Goal: Transaction & Acquisition: Download file/media

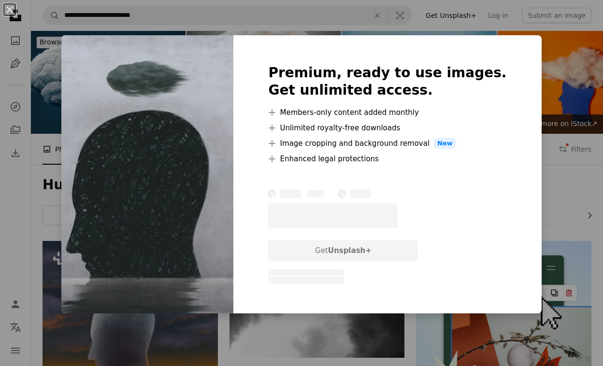
scroll to position [657, 0]
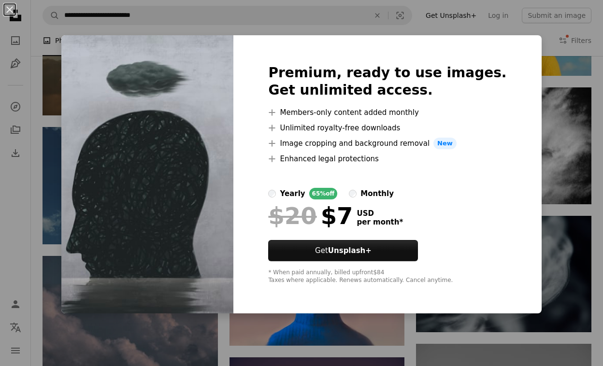
click at [541, 42] on div "An X shape Premium, ready to use images. Get unlimited access. A plus sign Memb…" at bounding box center [301, 183] width 603 height 366
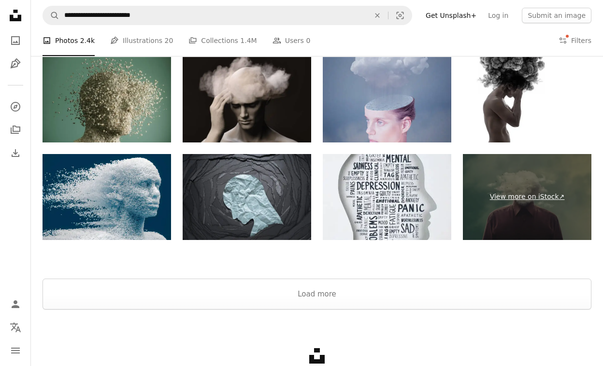
scroll to position [1430, 0]
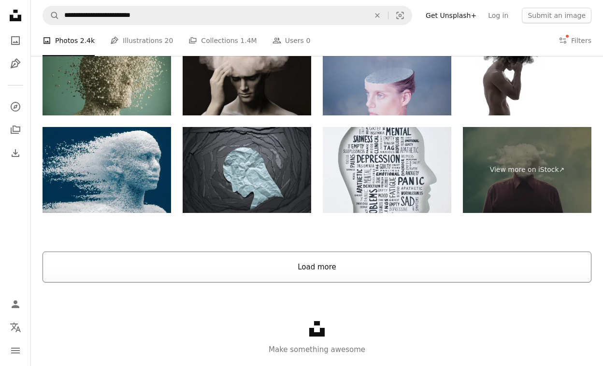
click at [318, 268] on button "Load more" at bounding box center [317, 267] width 549 height 31
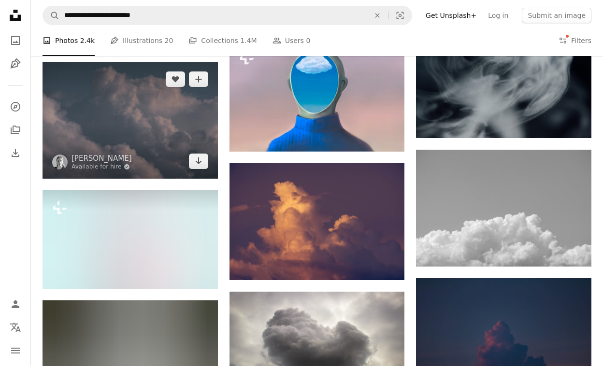
scroll to position [855, 0]
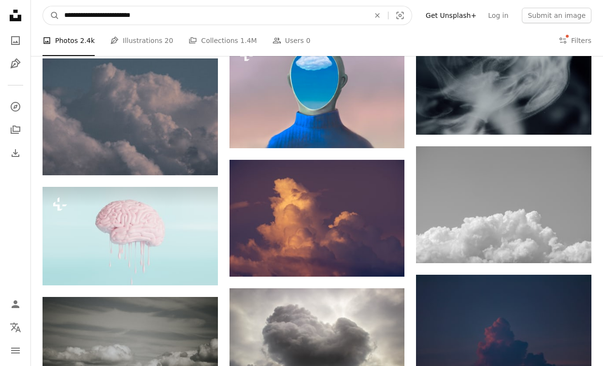
click at [136, 13] on input "**********" at bounding box center [212, 15] width 307 height 18
type input "**********"
click at [51, 15] on button "A magnifying glass" at bounding box center [51, 15] width 16 height 18
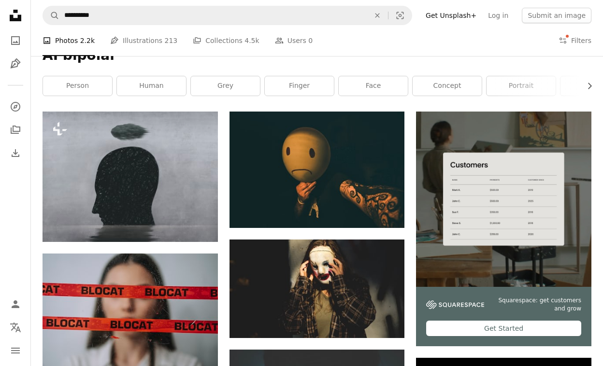
scroll to position [130, 0]
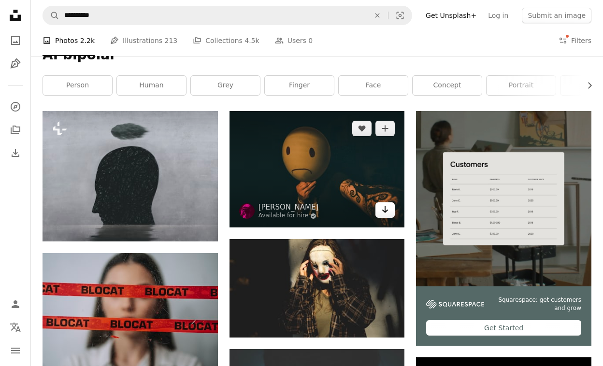
click at [390, 210] on link "Arrow pointing down" at bounding box center [385, 210] width 19 height 15
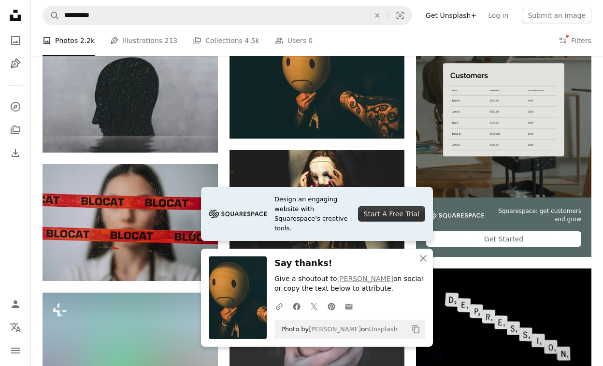
scroll to position [233, 0]
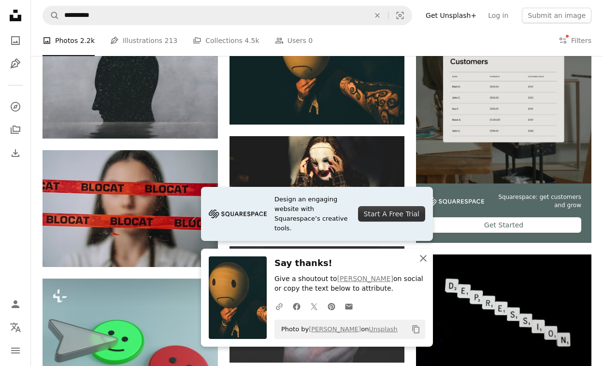
click at [426, 257] on icon "button" at bounding box center [423, 258] width 7 height 7
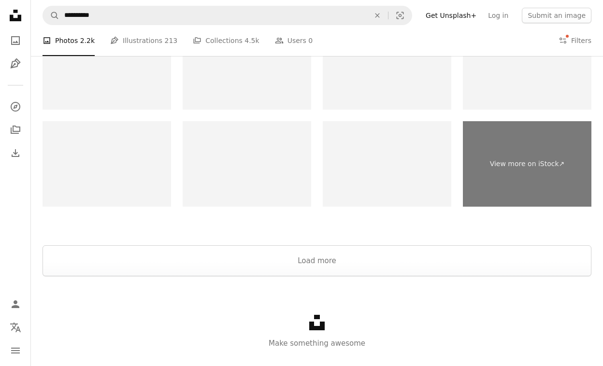
scroll to position [1434, 0]
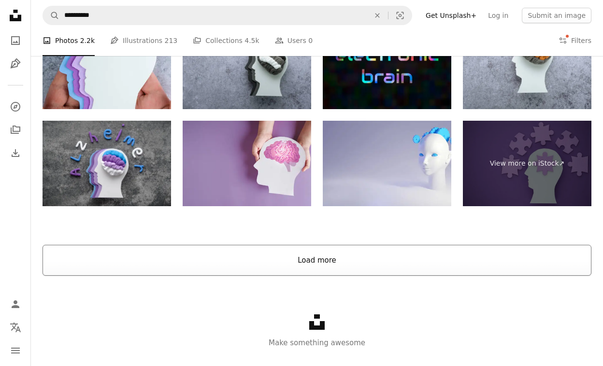
click at [408, 264] on button "Load more" at bounding box center [317, 260] width 549 height 31
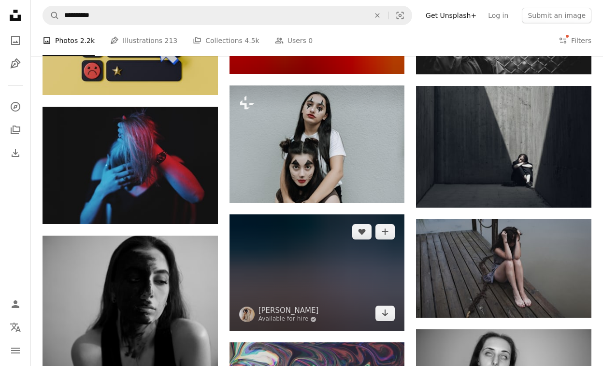
scroll to position [1820, 0]
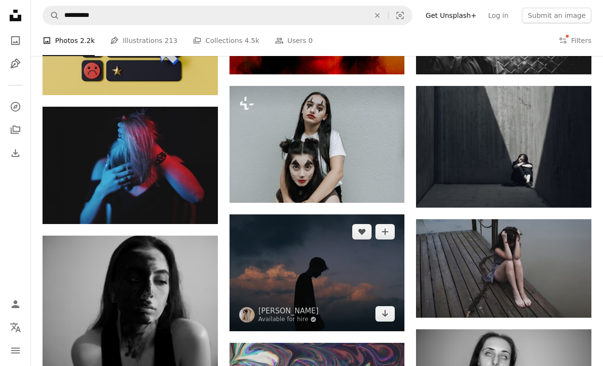
click at [368, 255] on img at bounding box center [317, 273] width 175 height 117
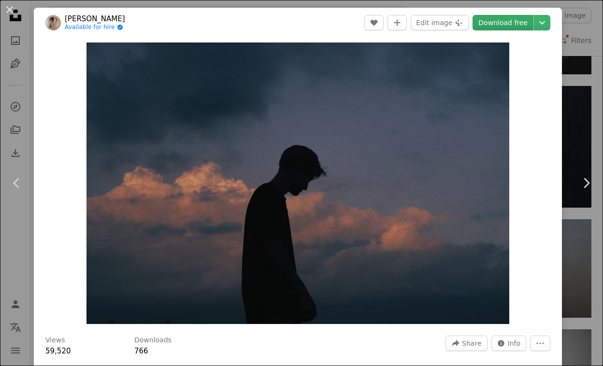
click at [505, 25] on link "Download free" at bounding box center [503, 22] width 61 height 15
